Goal: Task Accomplishment & Management: Use online tool/utility

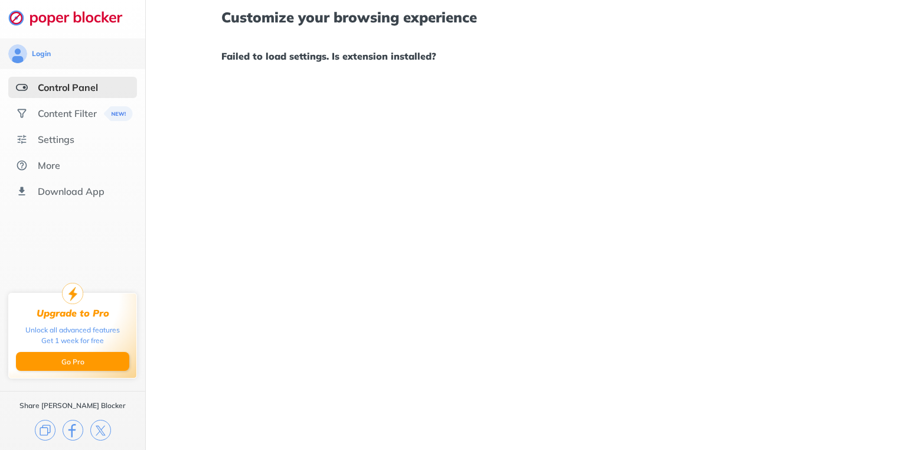
click at [91, 91] on div "Control Panel" at bounding box center [68, 87] width 60 height 12
click at [85, 114] on div "Content Filter" at bounding box center [67, 113] width 59 height 12
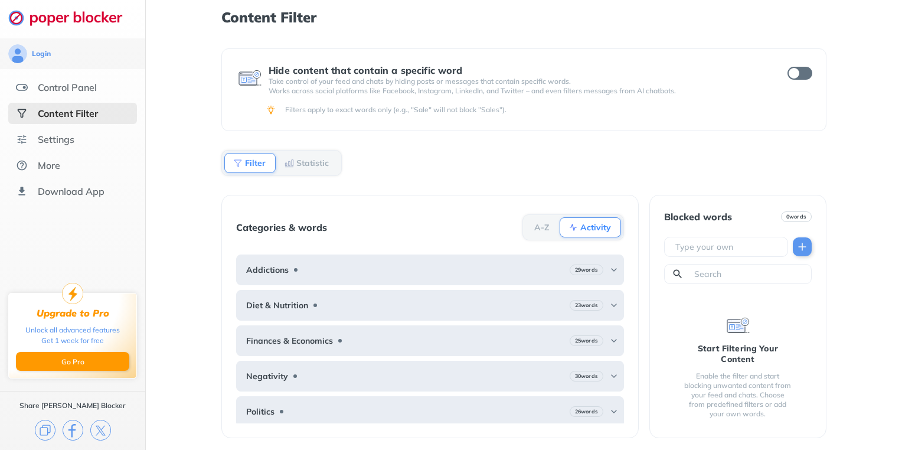
click at [85, 84] on div "Control Panel" at bounding box center [67, 87] width 59 height 12
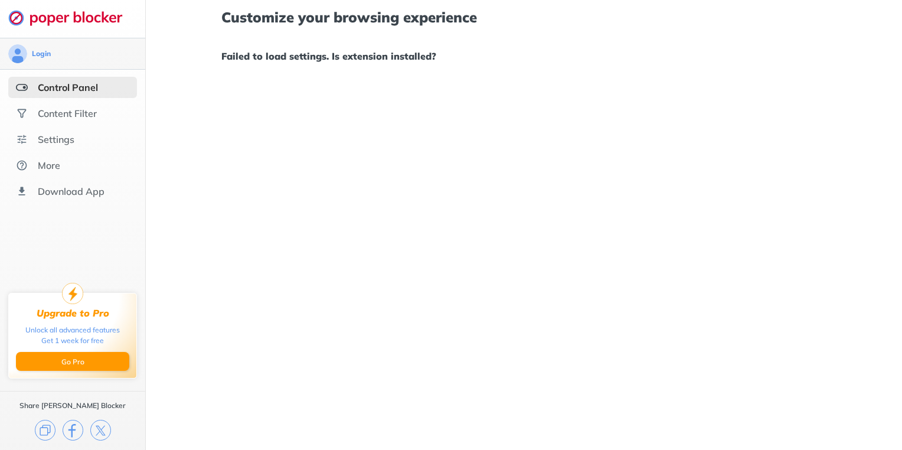
click at [54, 60] on div "Login" at bounding box center [72, 53] width 129 height 19
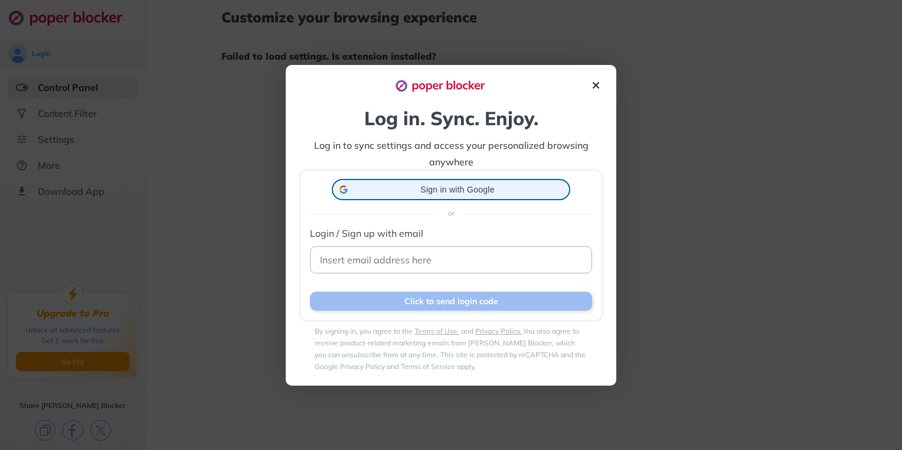
click at [334, 190] on div at bounding box center [451, 190] width 235 height 18
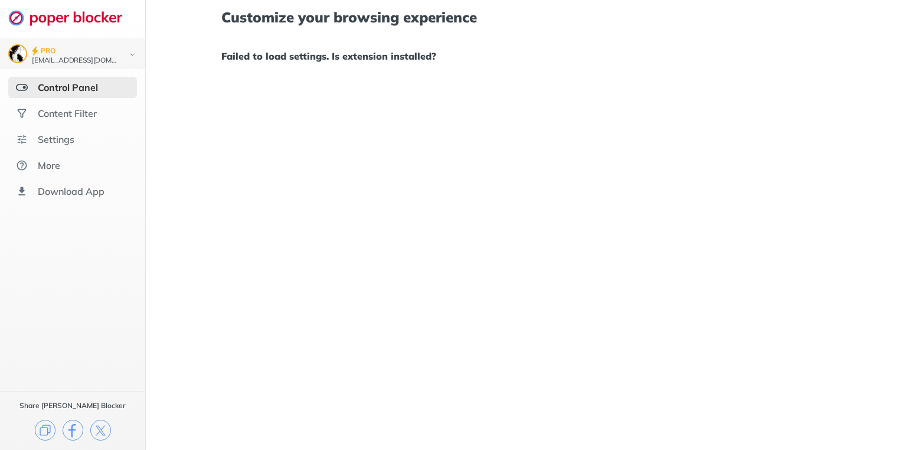
click at [90, 81] on div "Control Panel" at bounding box center [68, 87] width 60 height 12
click at [90, 115] on div "Content Filter" at bounding box center [67, 113] width 59 height 12
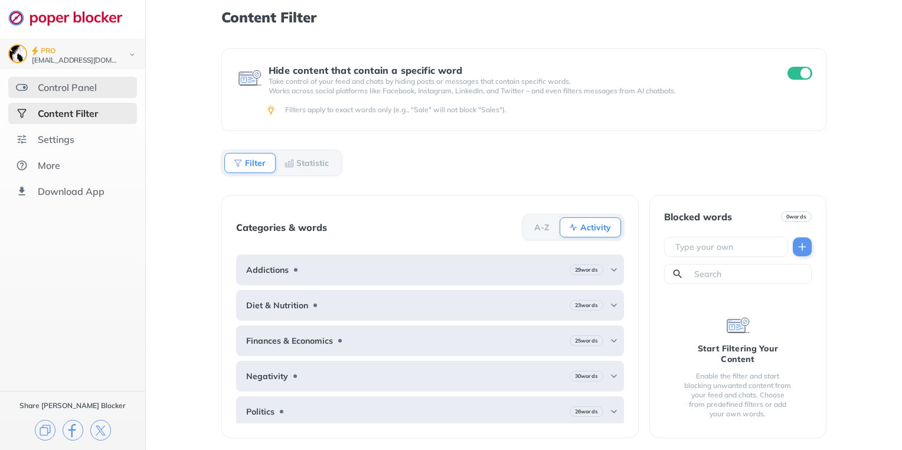
click at [92, 92] on div "Control Panel" at bounding box center [67, 87] width 59 height 12
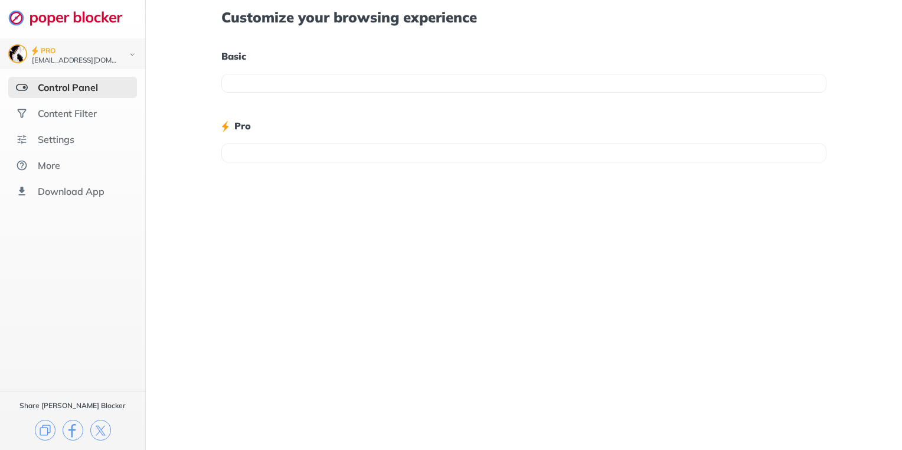
click at [239, 148] on div at bounding box center [523, 152] width 605 height 19
click at [288, 79] on div at bounding box center [523, 83] width 605 height 19
